Goal: Transaction & Acquisition: Subscribe to service/newsletter

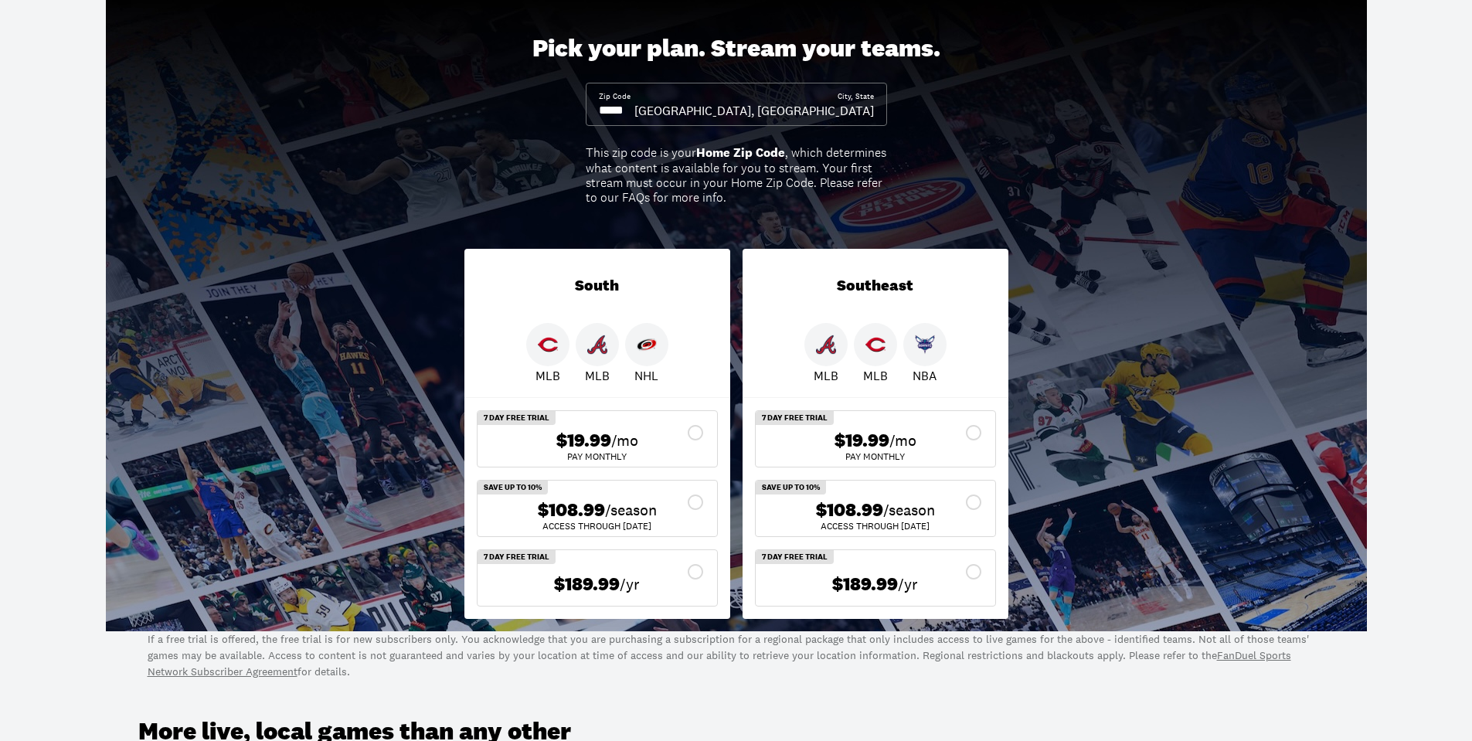
scroll to position [77, 0]
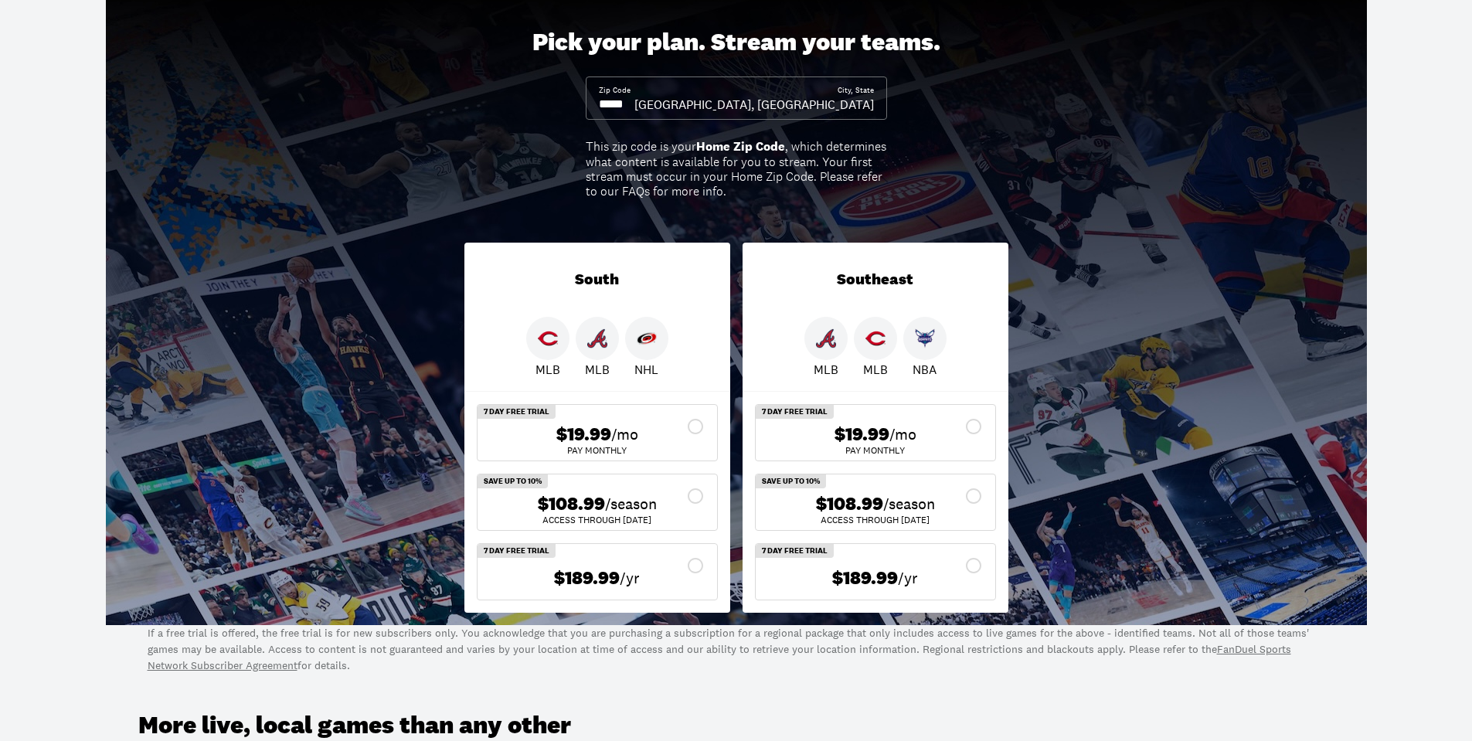
click at [1421, 141] on div "Pick your plan. Stream your teams. Zip Code City, [GEOGRAPHIC_DATA], [GEOGRAPHI…" at bounding box center [736, 307] width 1472 height 636
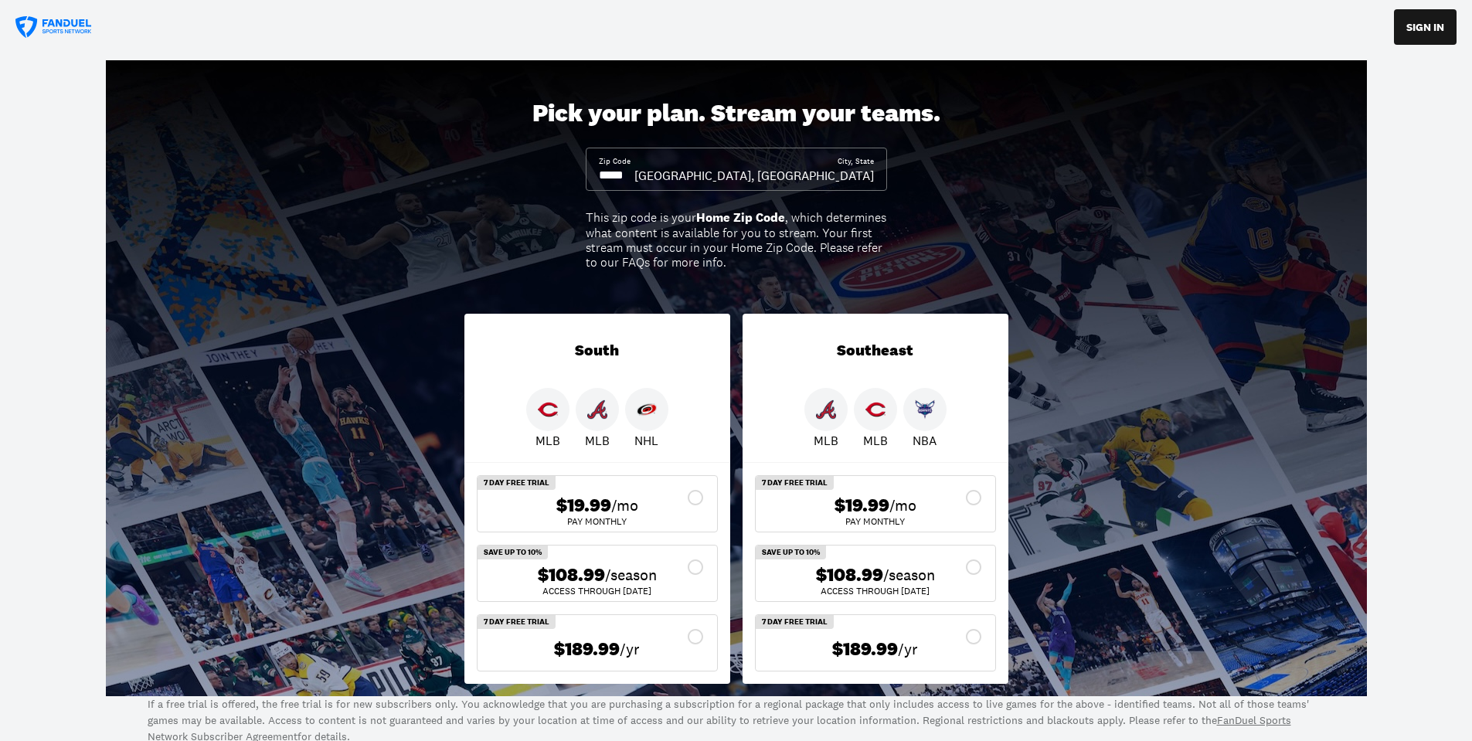
scroll to position [0, 0]
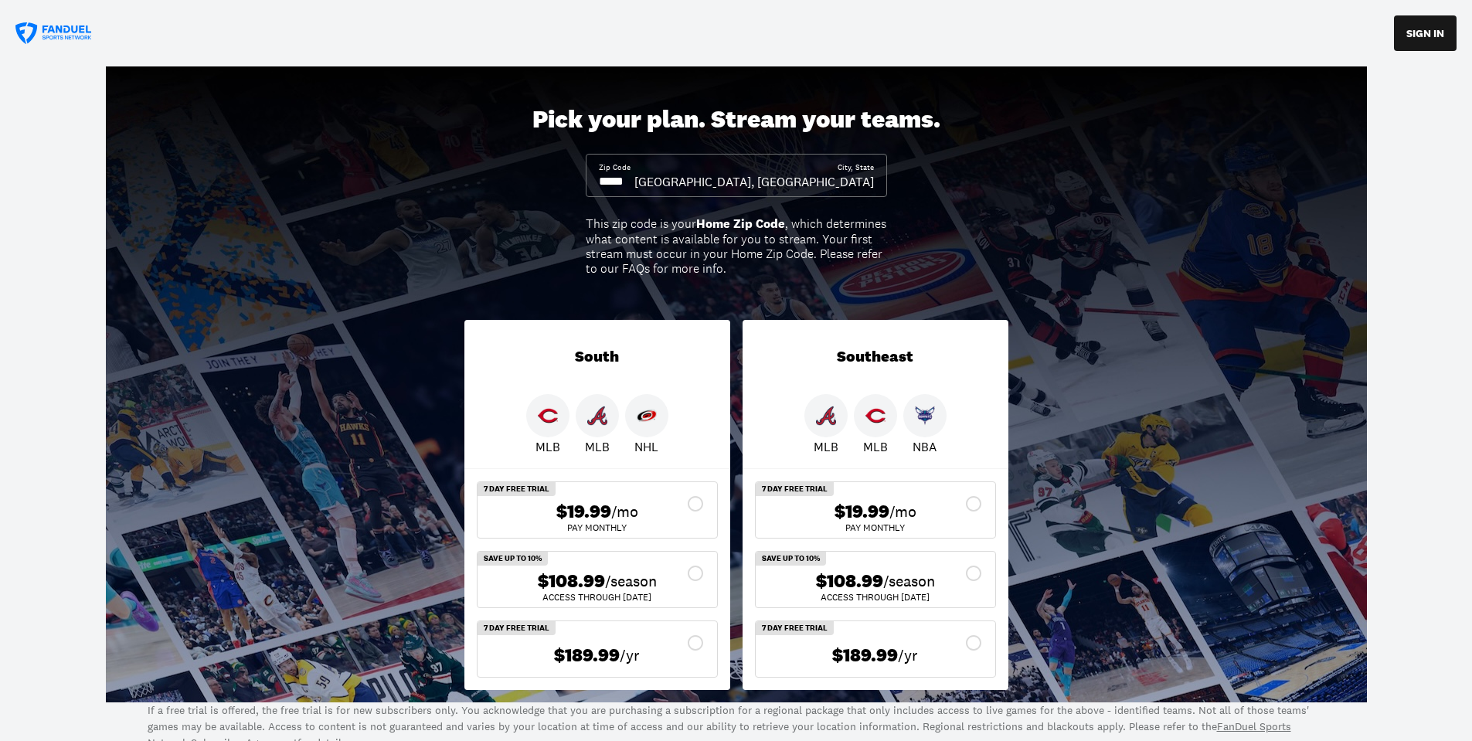
click at [692, 576] on div "$108.99 /season" at bounding box center [597, 581] width 215 height 22
